Goal: Task Accomplishment & Management: Use online tool/utility

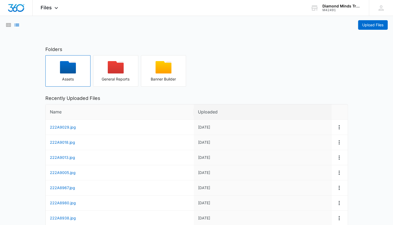
click at [77, 79] on div "Assets" at bounding box center [68, 79] width 45 height 4
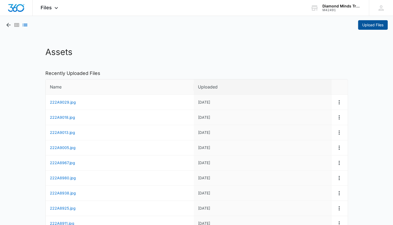
click at [380, 24] on span "Upload Files" at bounding box center [372, 25] width 21 height 6
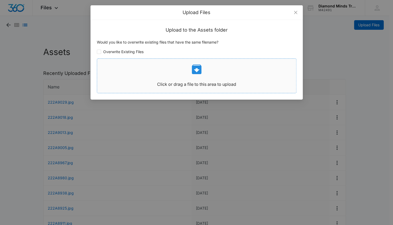
click at [196, 70] on icon at bounding box center [196, 69] width 13 height 13
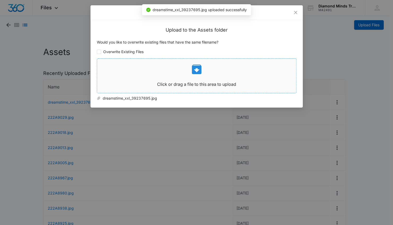
click at [194, 71] on icon at bounding box center [197, 69] width 10 height 10
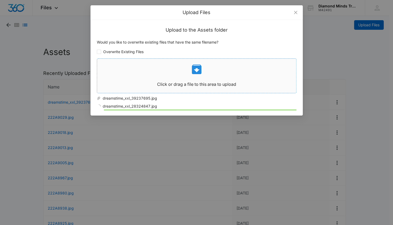
click at [190, 79] on div "Click or drag a file to this area to upload" at bounding box center [196, 76] width 199 height 26
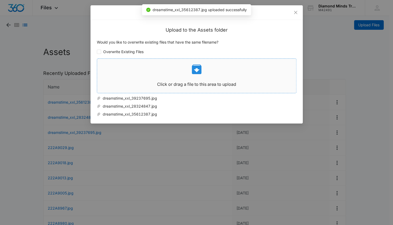
click at [180, 75] on div "Click or drag a file to this area to upload" at bounding box center [196, 76] width 199 height 26
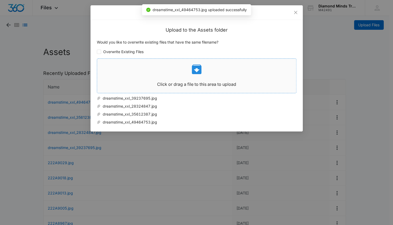
click at [196, 78] on div "Click or drag a file to this area to upload" at bounding box center [196, 76] width 199 height 26
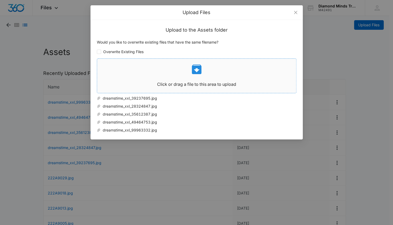
click at [196, 66] on icon at bounding box center [197, 69] width 10 height 10
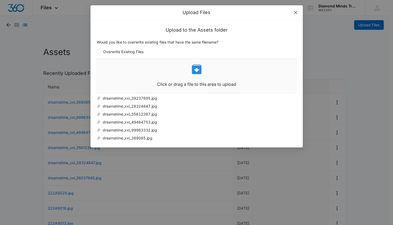
click at [298, 11] on span "Close" at bounding box center [295, 12] width 14 height 14
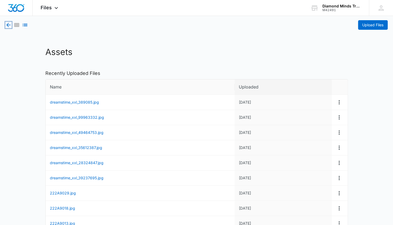
click at [8, 25] on icon "button" at bounding box center [8, 25] width 4 height 4
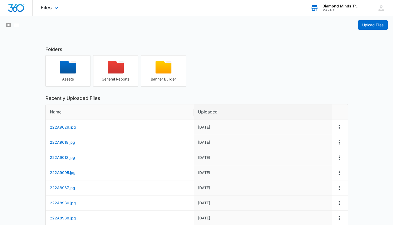
click at [333, 6] on div "Diamond Minds Transformational Leadership Academy" at bounding box center [341, 6] width 39 height 4
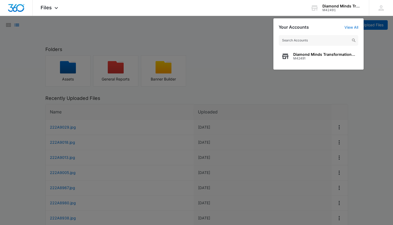
click at [383, 80] on div at bounding box center [196, 112] width 393 height 225
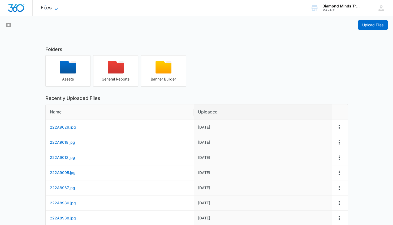
click at [45, 7] on span "Files" at bounding box center [46, 8] width 11 height 6
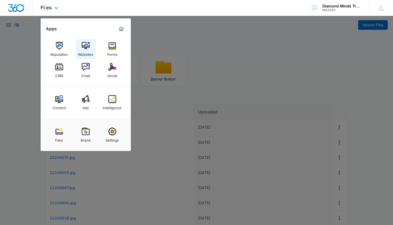
drag, startPoint x: 45, startPoint y: 7, endPoint x: 89, endPoint y: 54, distance: 64.0
click at [89, 54] on div "Websites" at bounding box center [85, 53] width 15 height 7
